Goal: Task Accomplishment & Management: Complete application form

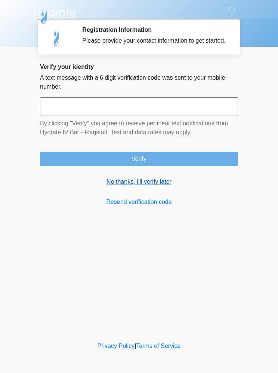
click at [140, 186] on link "No thanks, I'll verify later" at bounding box center [139, 181] width 198 height 9
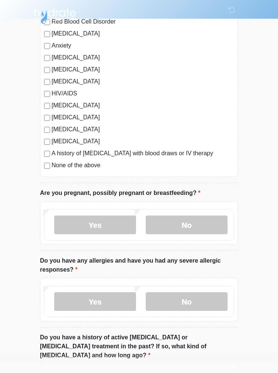
scroll to position [156, 0]
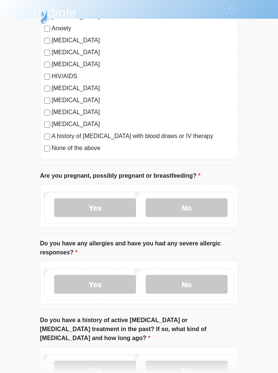
click at [93, 150] on label "None of the above" at bounding box center [143, 148] width 183 height 9
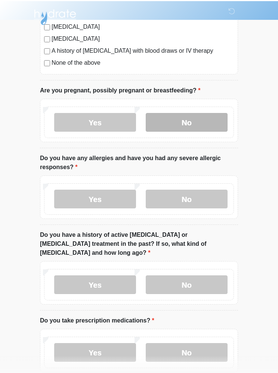
click at [194, 120] on label "No" at bounding box center [187, 121] width 82 height 19
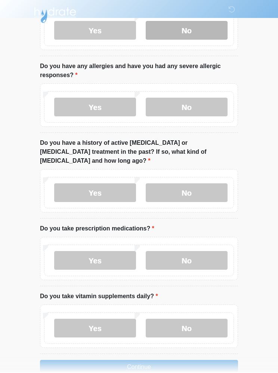
scroll to position [332, 0]
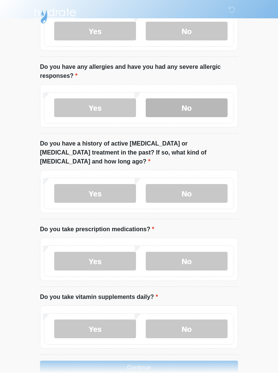
click at [189, 106] on label "No" at bounding box center [187, 108] width 82 height 19
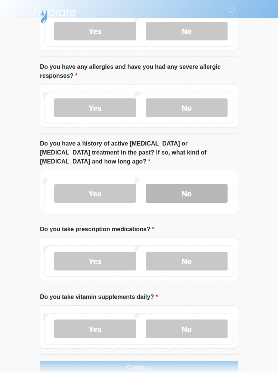
click at [210, 184] on label "No" at bounding box center [187, 193] width 82 height 19
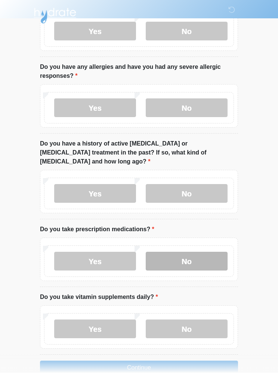
click at [213, 252] on label "No" at bounding box center [187, 261] width 82 height 19
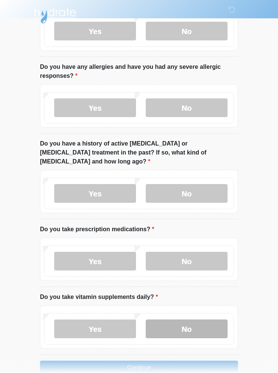
click at [207, 320] on label "No" at bounding box center [187, 329] width 82 height 19
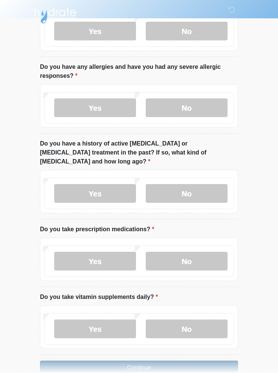
click at [213, 361] on button "Continue" at bounding box center [139, 368] width 198 height 14
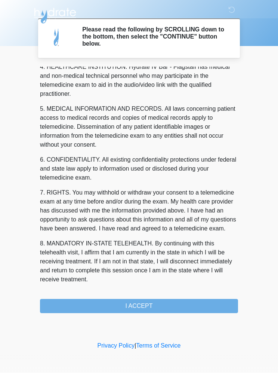
scroll to position [220, 0]
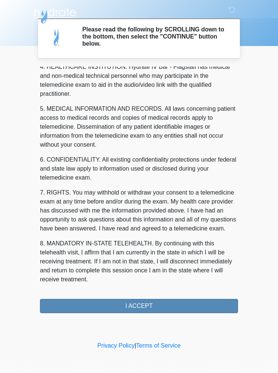
click at [46, 303] on button "I ACCEPT" at bounding box center [139, 306] width 198 height 14
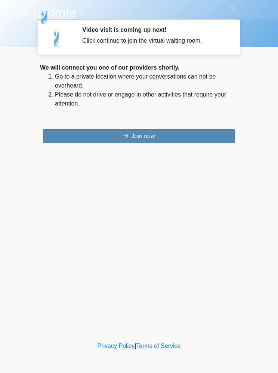
click at [76, 136] on button "Join now" at bounding box center [139, 136] width 192 height 14
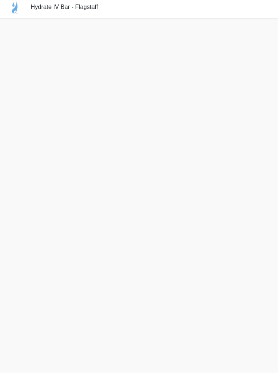
scroll to position [31, 0]
